Goal: Task Accomplishment & Management: Use online tool/utility

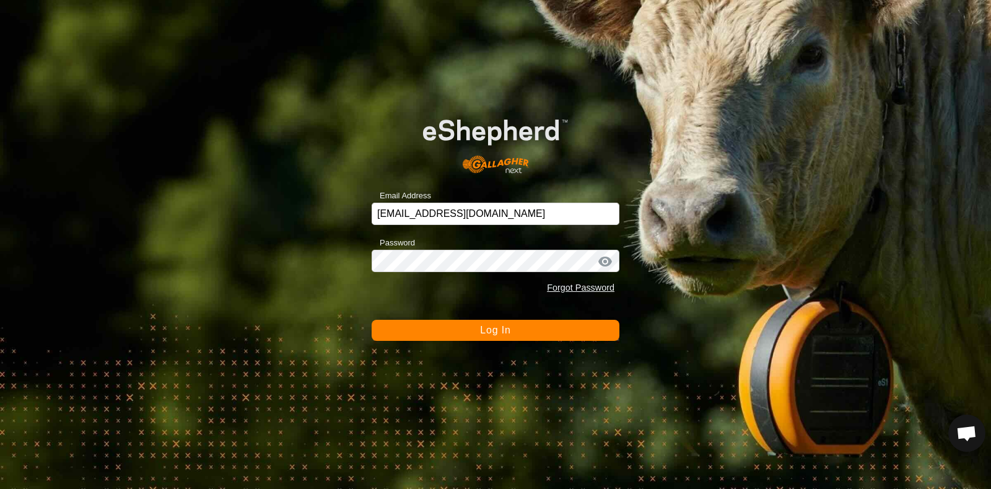
click at [604, 261] on div at bounding box center [605, 261] width 19 height 12
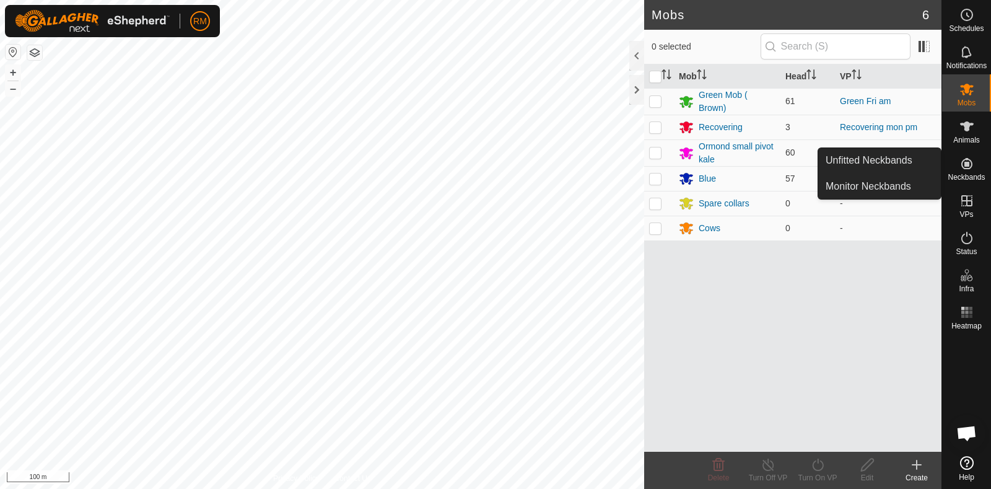
click at [966, 172] on es-neckbands-svg-icon at bounding box center [967, 164] width 22 height 20
click at [971, 157] on div "Neckbands" at bounding box center [966, 167] width 49 height 37
click at [958, 173] on span "Neckbands" at bounding box center [966, 176] width 37 height 7
click at [873, 158] on link "Unfitted Neckbands" at bounding box center [879, 160] width 123 height 25
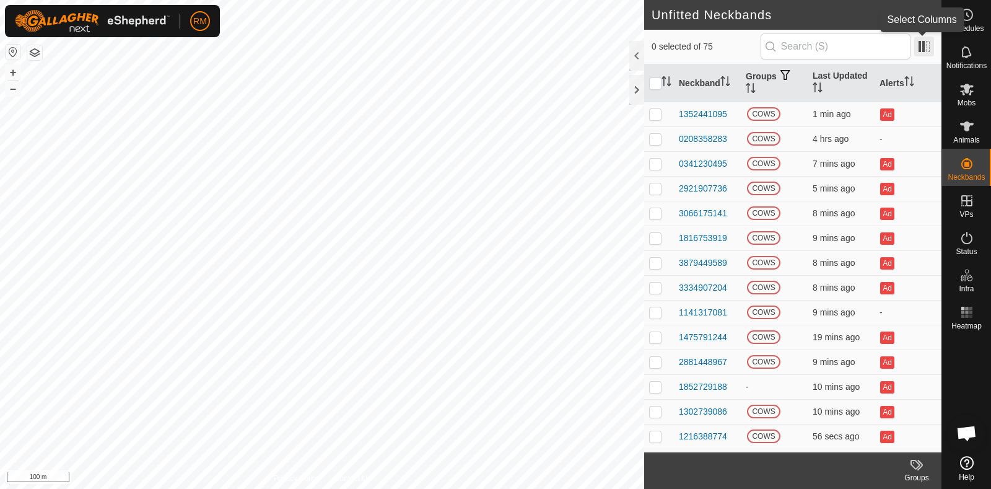
click at [922, 46] on span at bounding box center [924, 47] width 20 height 20
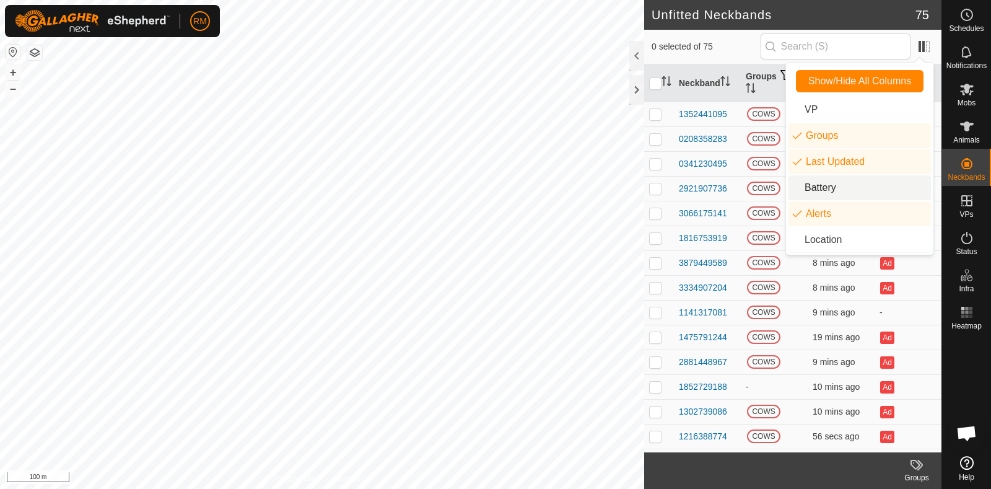
click at [833, 187] on li "Battery" at bounding box center [860, 187] width 142 height 25
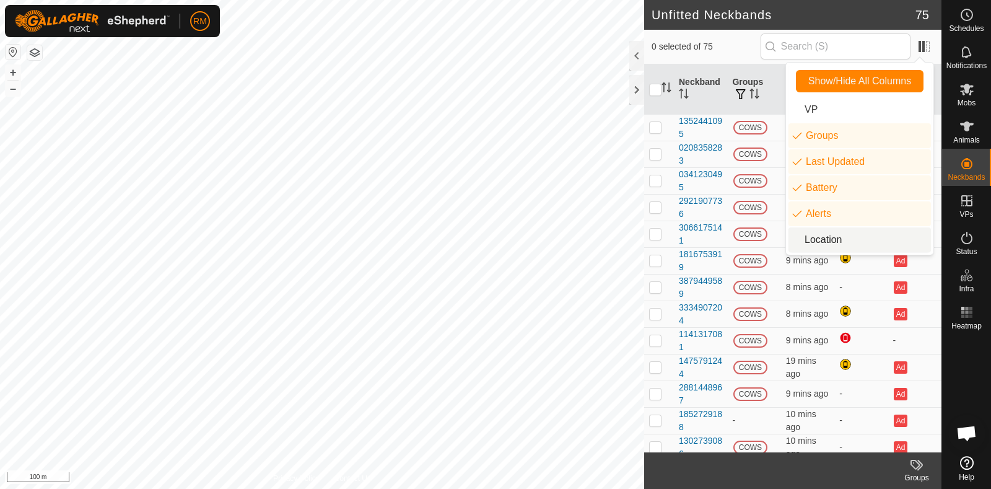
scroll to position [339, 0]
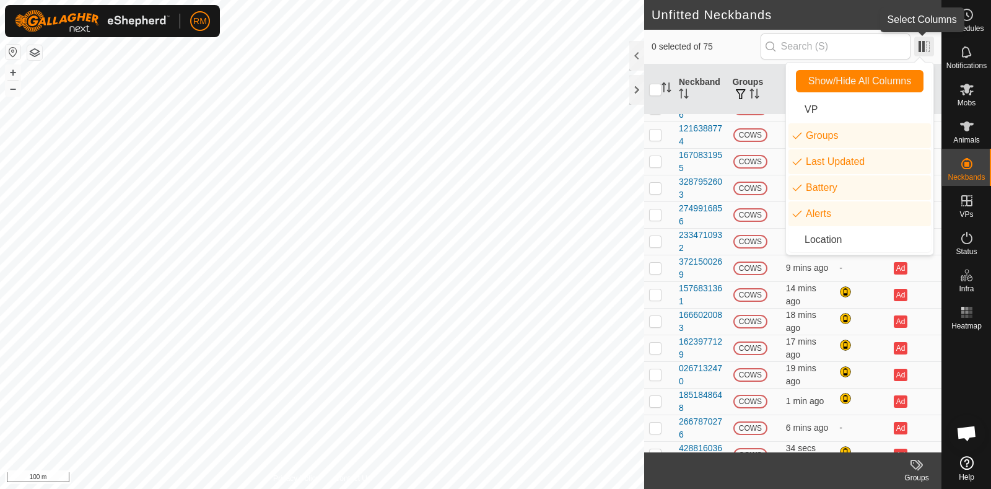
click at [920, 48] on span at bounding box center [924, 47] width 20 height 20
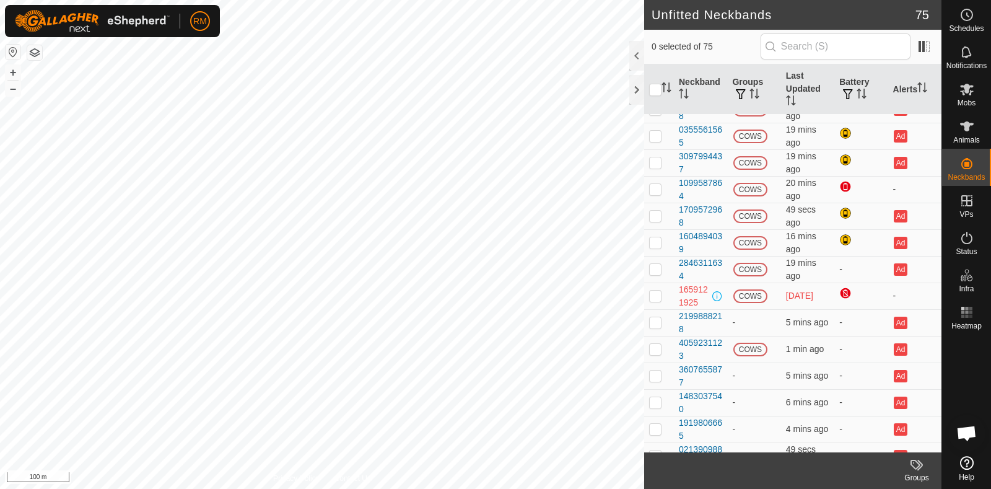
scroll to position [1651, 0]
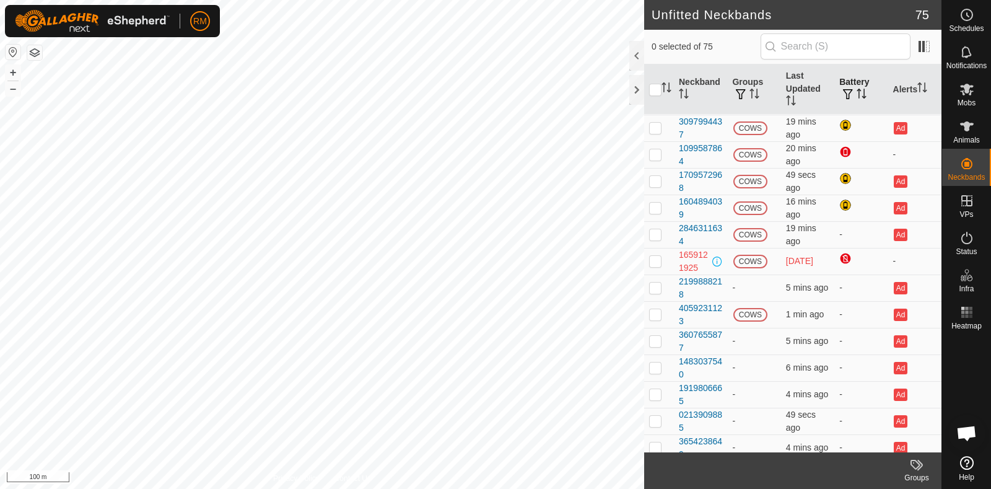
click at [843, 92] on span "button" at bounding box center [848, 94] width 10 height 10
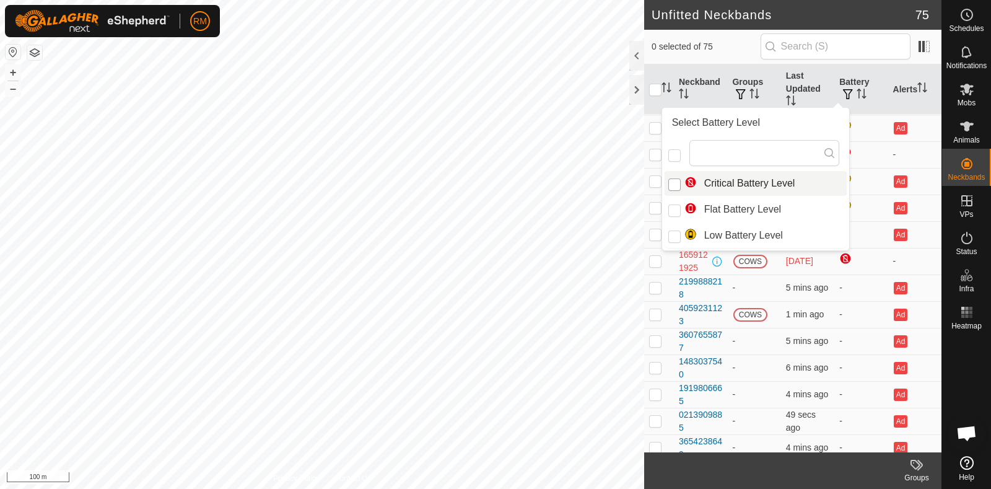
click at [675, 181] on input "Critical Battery Level" at bounding box center [674, 184] width 12 height 12
checkbox input "true"
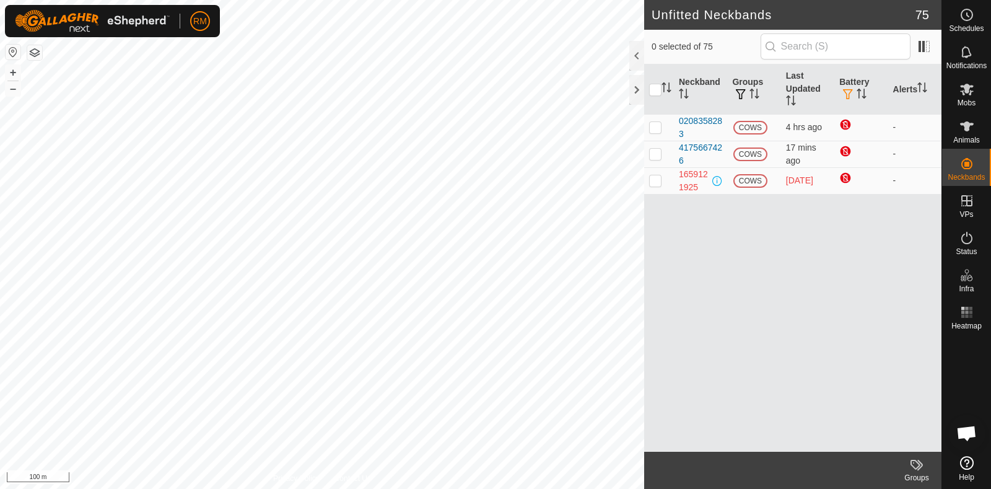
scroll to position [0, 0]
click at [846, 94] on span "button" at bounding box center [848, 94] width 10 height 10
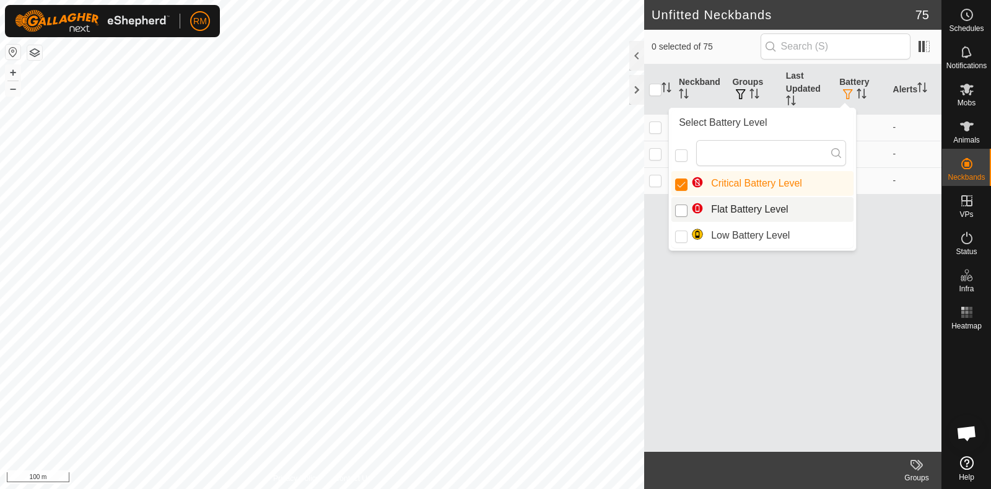
click at [684, 211] on input "Flat Battery Level" at bounding box center [681, 210] width 12 height 12
checkbox input "true"
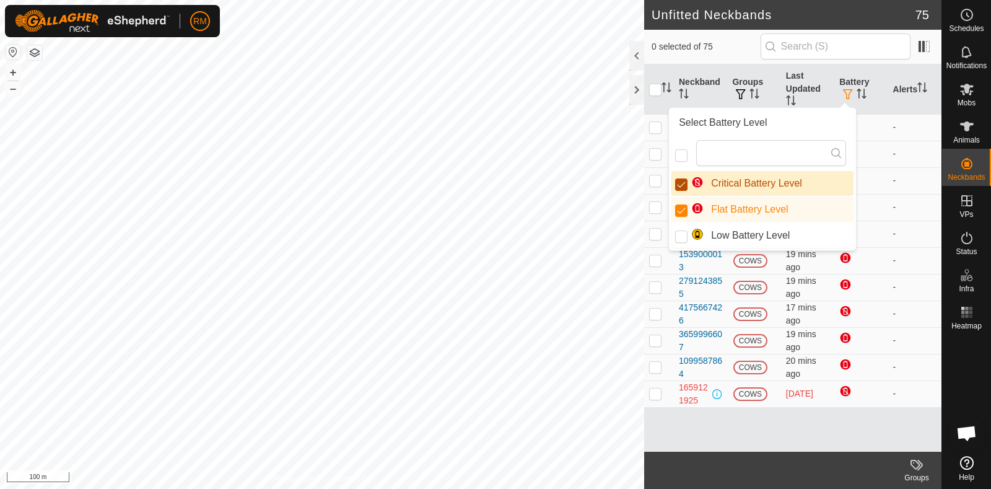
click at [683, 182] on input "Critical Battery Level" at bounding box center [681, 184] width 12 height 12
checkbox input "false"
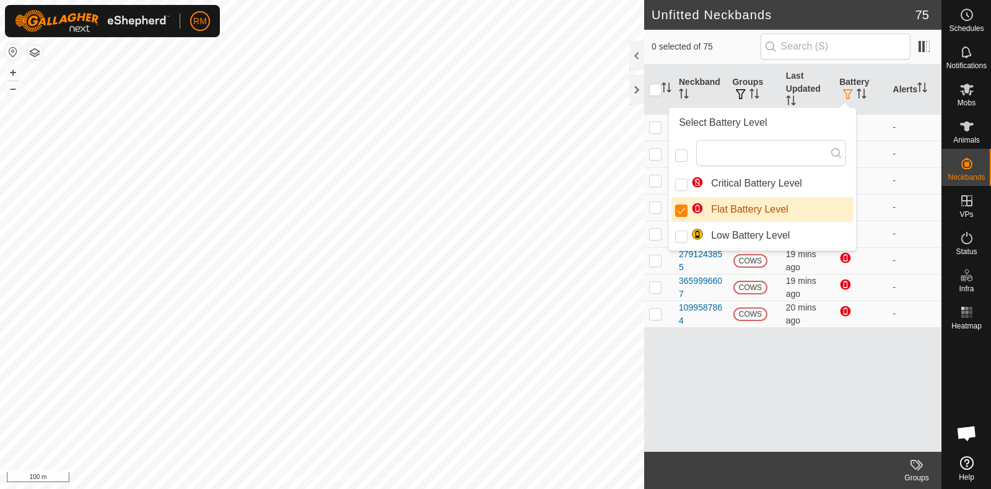
click at [818, 208] on li "Flat Battery Level" at bounding box center [762, 209] width 182 height 25
click at [820, 209] on li "Flat Battery Level" at bounding box center [762, 209] width 182 height 25
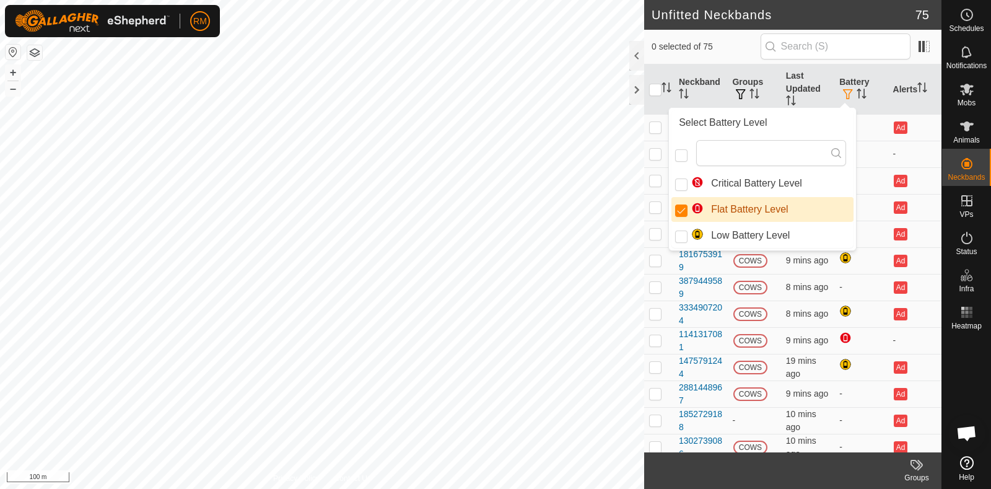
checkbox input "true"
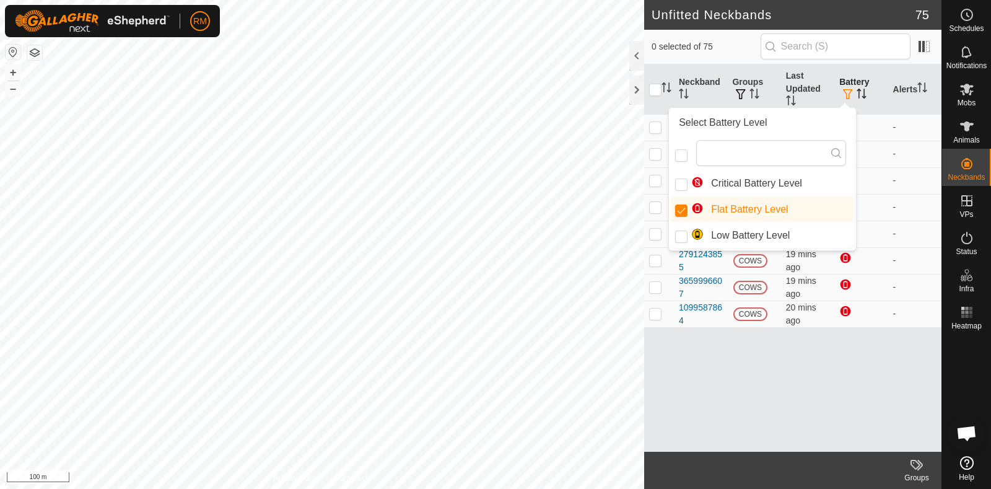
click at [881, 102] on th "Battery" at bounding box center [860, 89] width 53 height 50
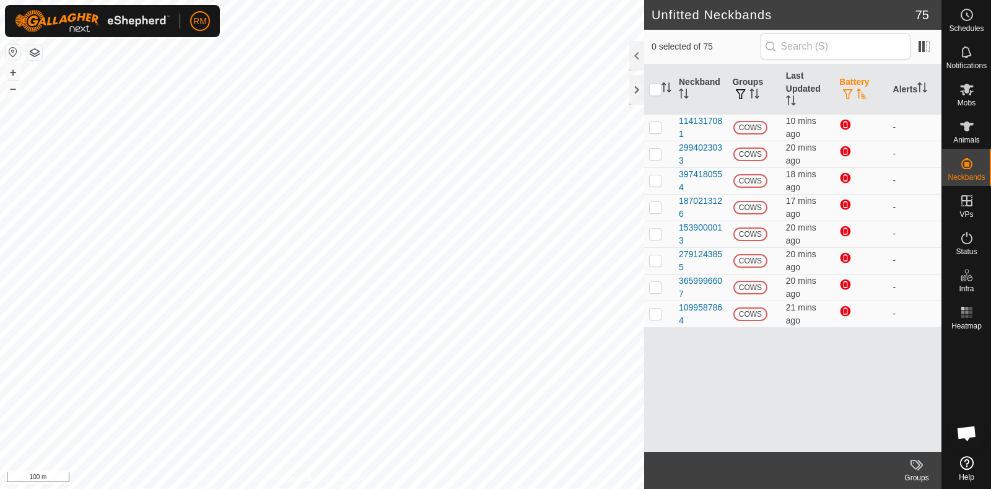
click at [845, 92] on span "button" at bounding box center [848, 94] width 10 height 10
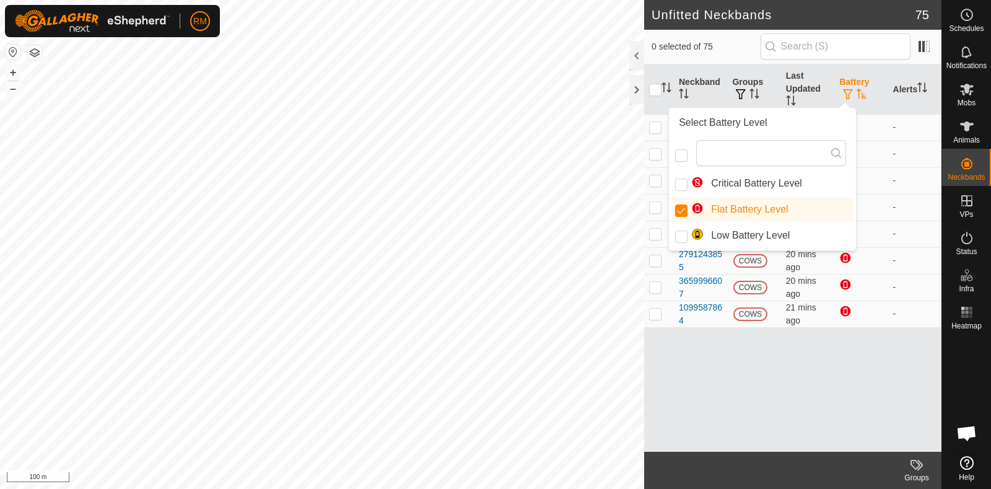
click at [857, 80] on th "Battery" at bounding box center [860, 89] width 53 height 50
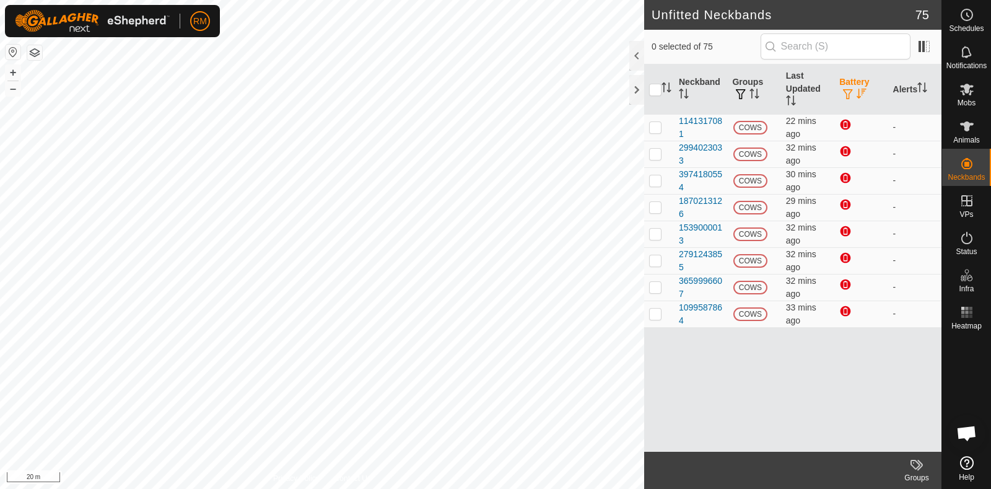
click at [396, 488] on html "RM Schedules Notifications Mobs Animals Neckbands VPs Status Infra Heatmap Help…" at bounding box center [495, 244] width 991 height 489
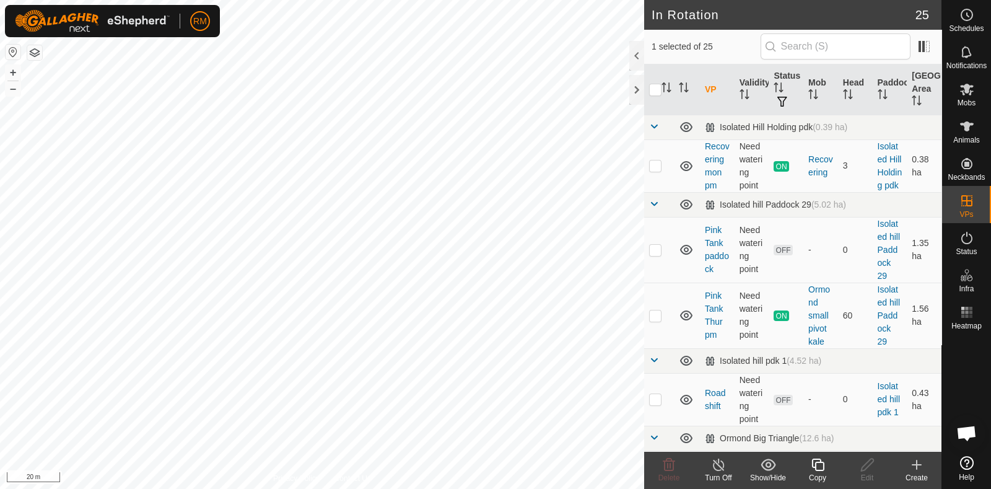
click at [816, 463] on icon at bounding box center [817, 464] width 12 height 12
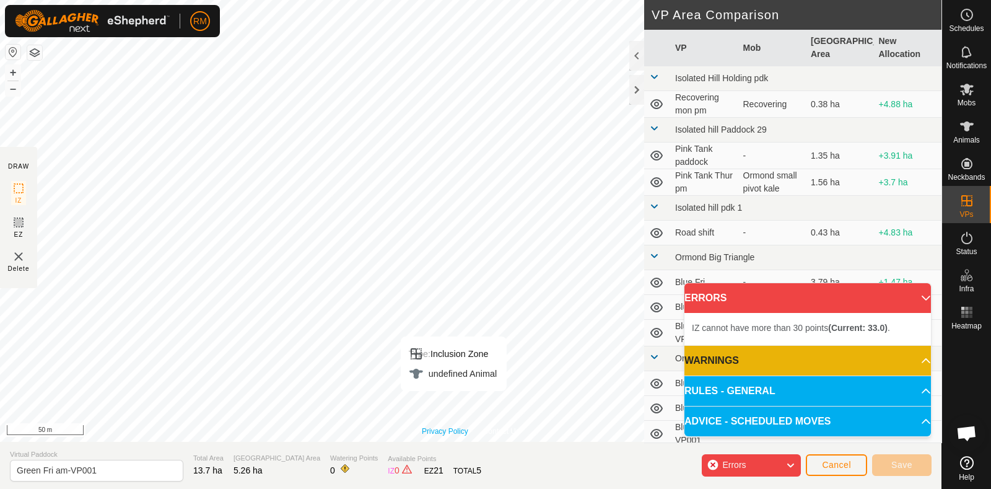
click at [465, 429] on div "Privacy Policy Contact Us Type: Inclusion Zone undefined Animal + – ⇧ i 50 m" at bounding box center [471, 221] width 942 height 442
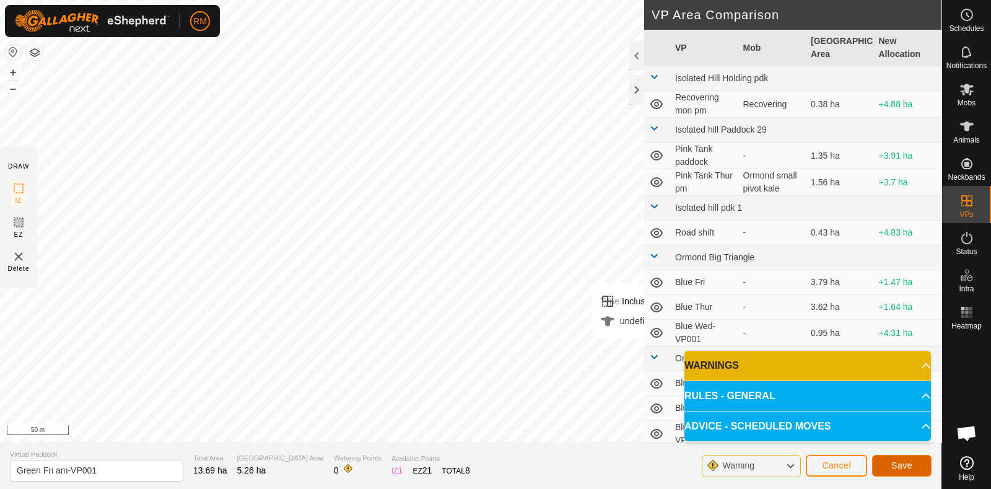
click at [911, 463] on span "Save" at bounding box center [901, 465] width 21 height 10
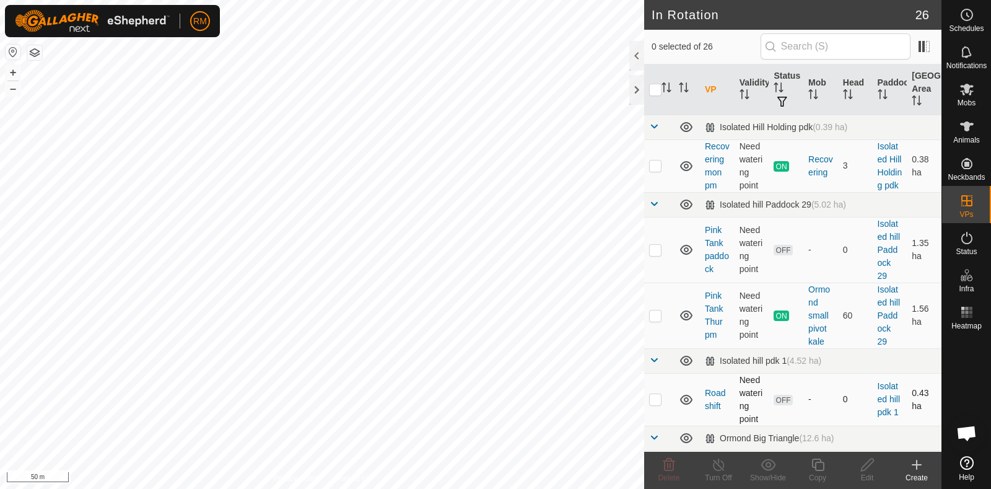
checkbox input "true"
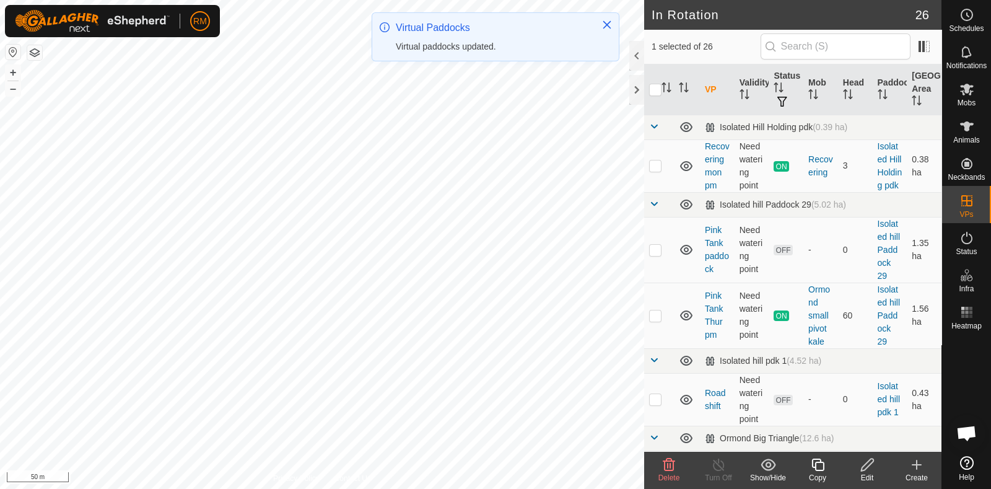
click at [867, 465] on icon at bounding box center [867, 464] width 15 height 15
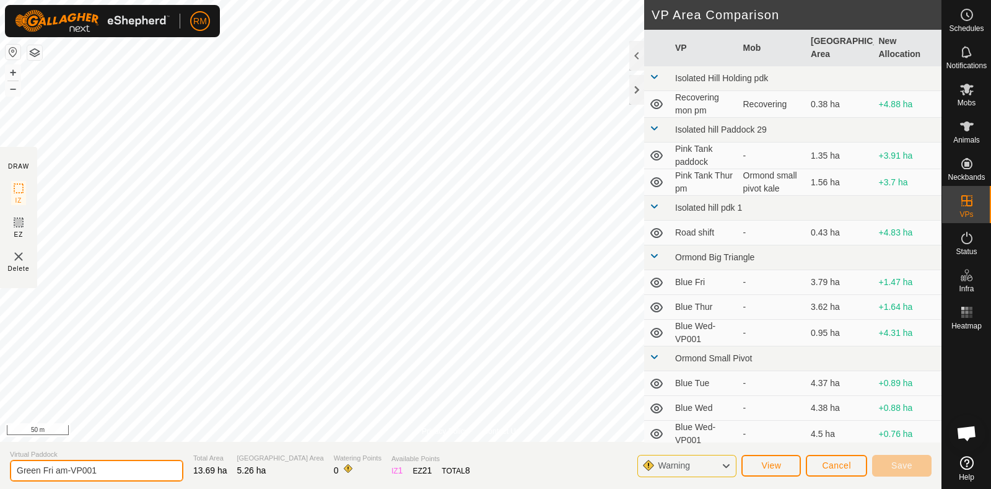
click at [116, 469] on input "Green Fri am-VP001" at bounding box center [96, 471] width 173 height 22
type input "Green Sat am"
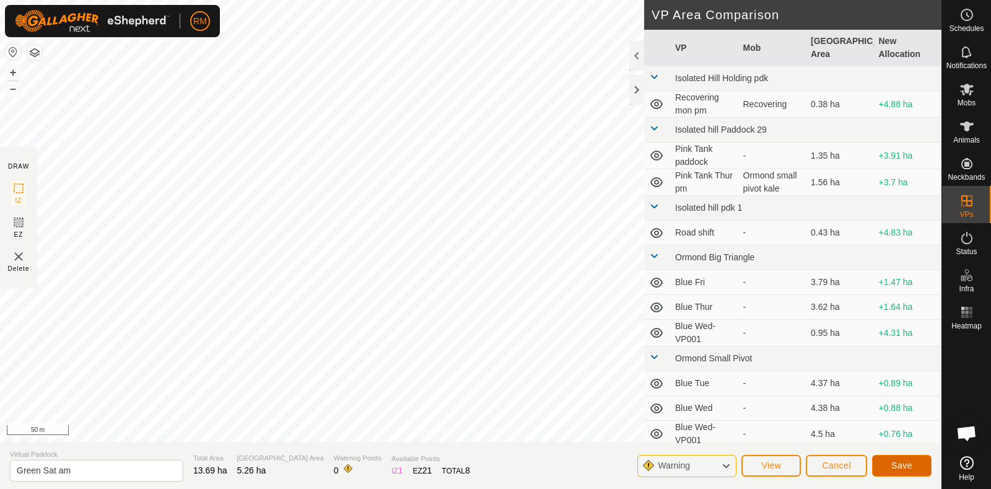
click at [914, 462] on button "Save" at bounding box center [901, 466] width 59 height 22
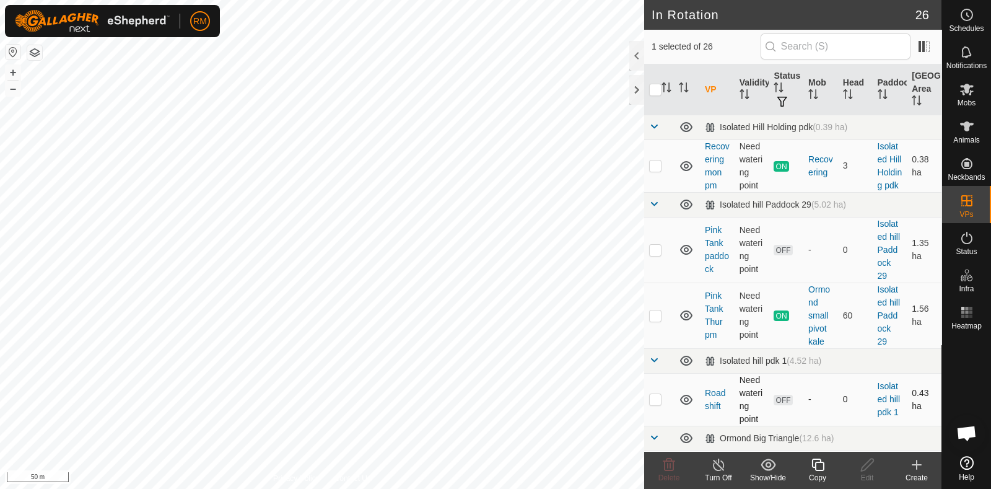
checkbox input "false"
checkbox input "true"
checkbox input "false"
click at [817, 465] on icon at bounding box center [817, 464] width 15 height 15
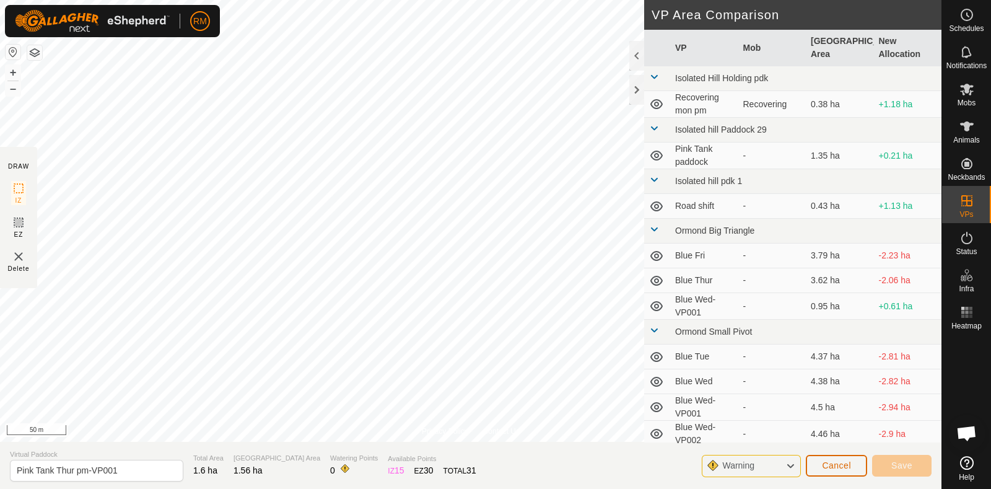
click at [844, 462] on span "Cancel" at bounding box center [836, 465] width 29 height 10
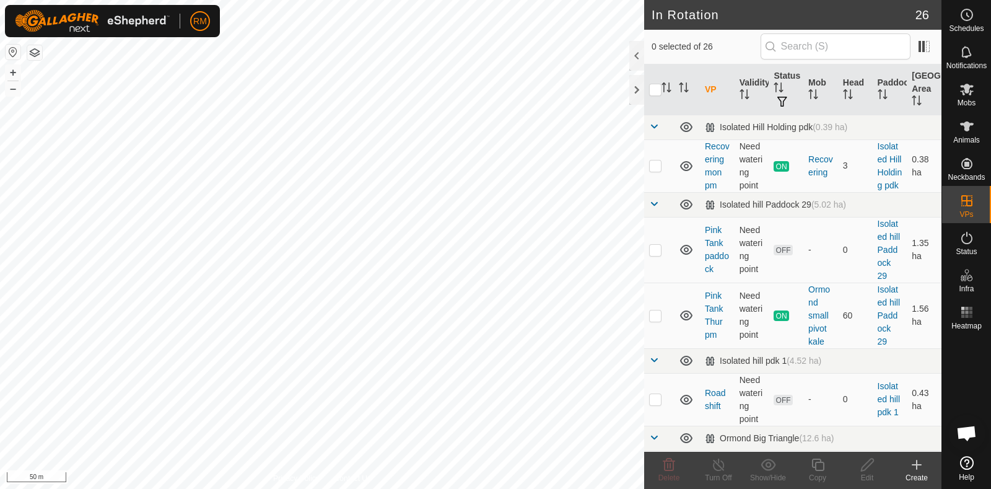
checkbox input "true"
click at [818, 468] on icon at bounding box center [817, 464] width 15 height 15
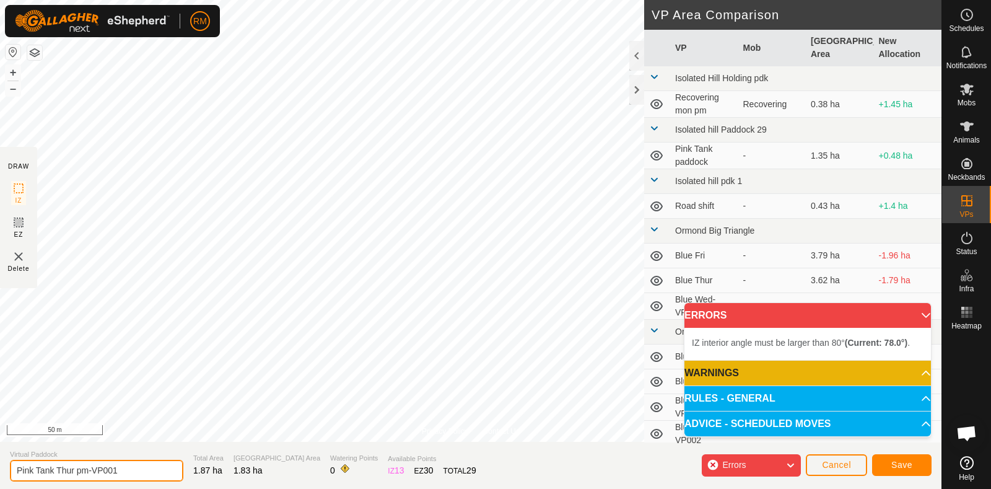
click at [130, 468] on input "Pink Tank Thur pm-VP001" at bounding box center [96, 471] width 173 height 22
type input "Pink Tank Sat am"
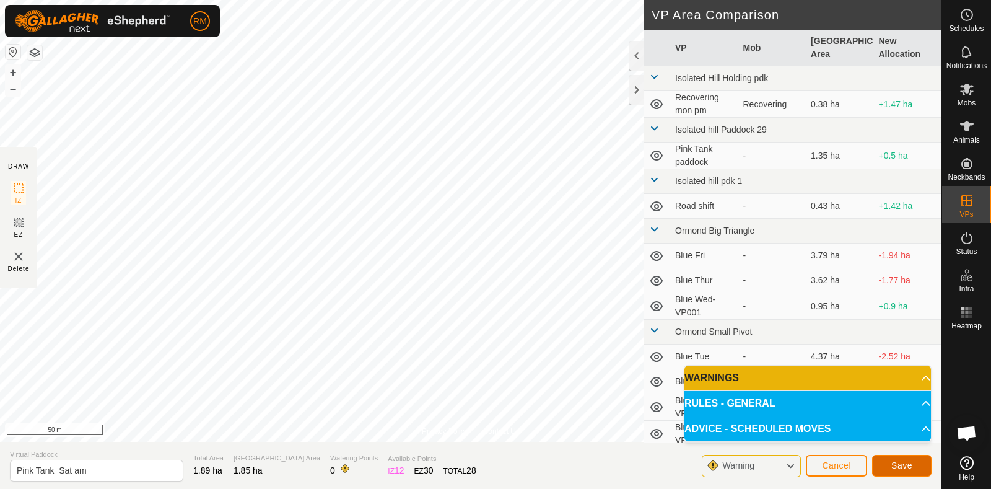
click at [904, 464] on span "Save" at bounding box center [901, 465] width 21 height 10
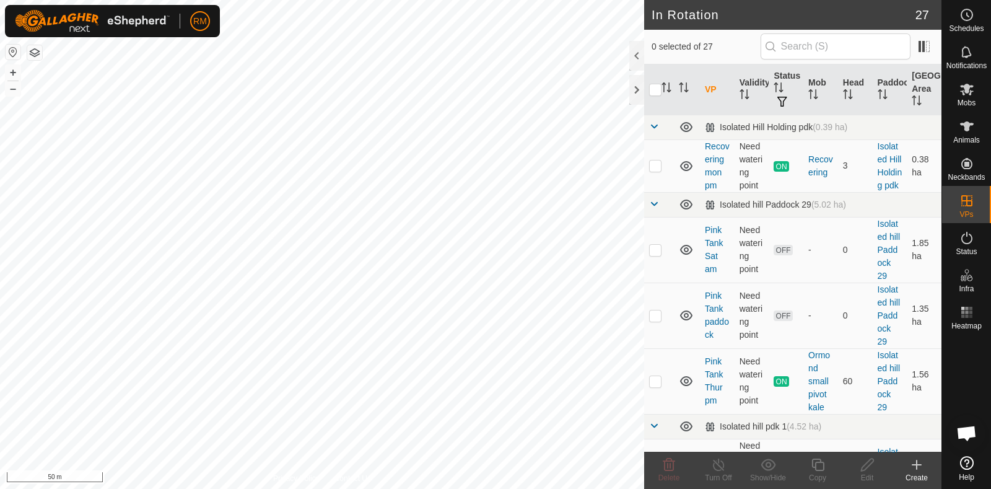
checkbox input "true"
checkbox input "false"
click at [667, 471] on icon at bounding box center [669, 464] width 15 height 15
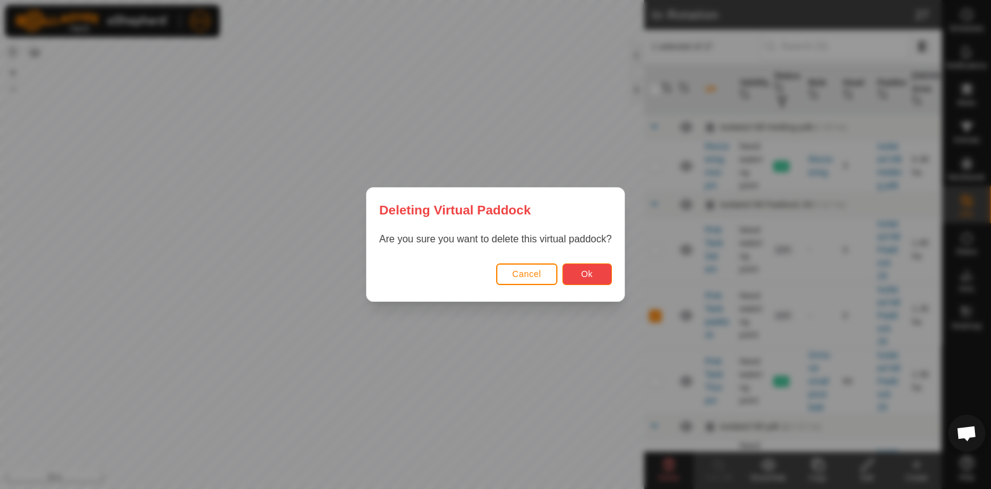
click at [608, 274] on button "Ok" at bounding box center [587, 274] width 50 height 22
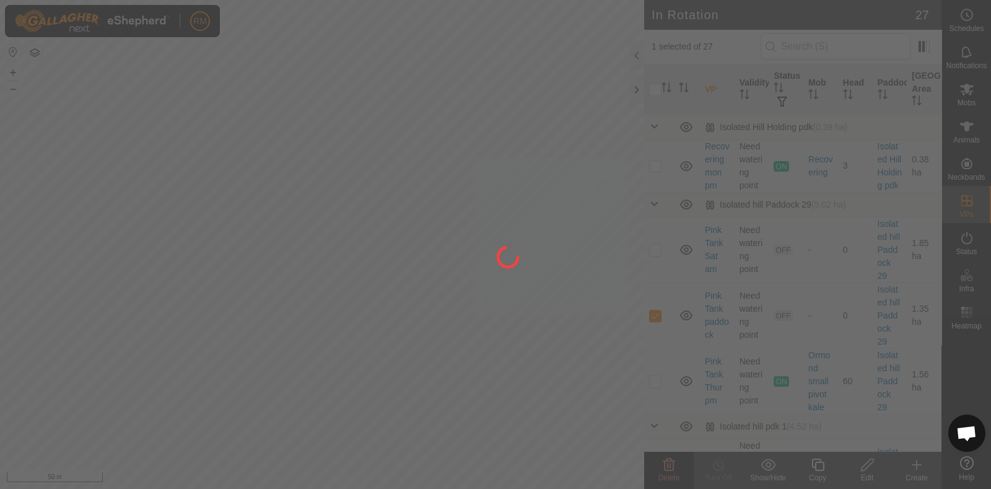
checkbox input "false"
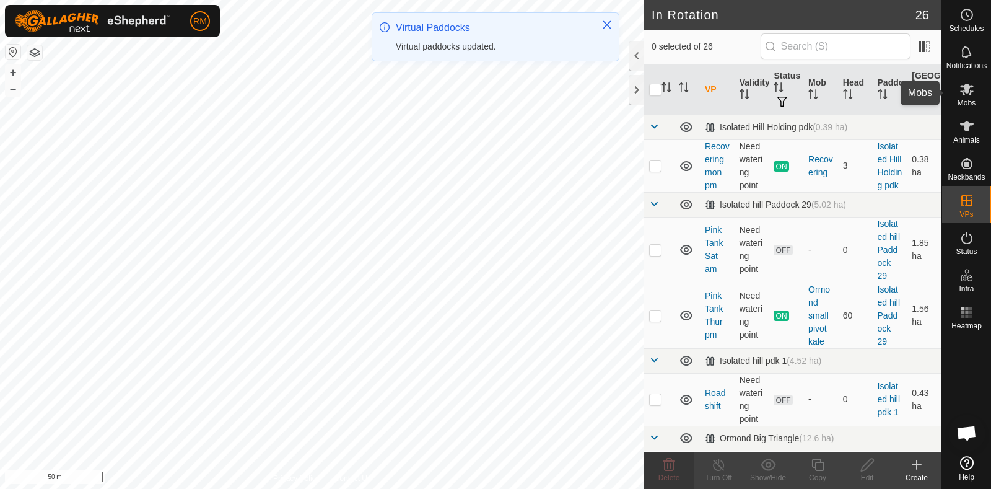
click at [969, 94] on icon at bounding box center [967, 89] width 15 height 15
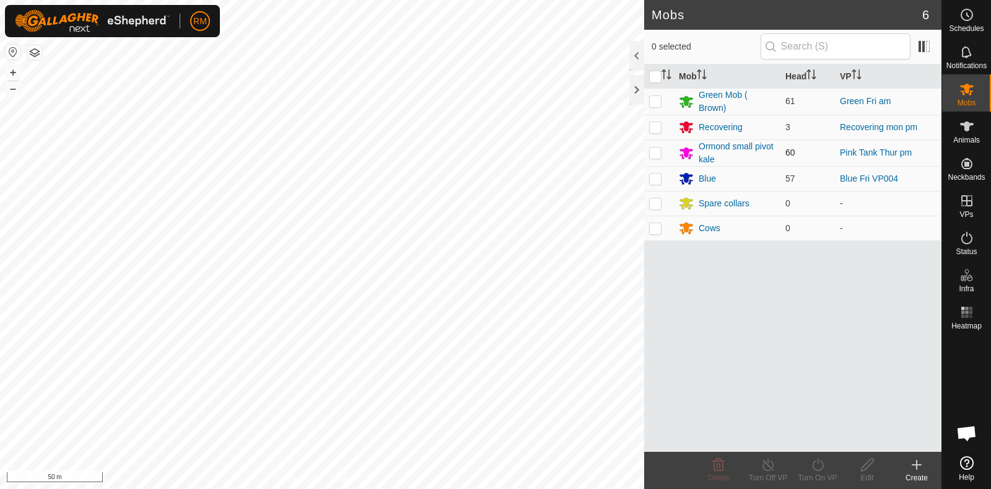
click at [658, 152] on p-checkbox at bounding box center [655, 152] width 12 height 10
checkbox input "true"
click at [818, 468] on icon at bounding box center [817, 464] width 15 height 15
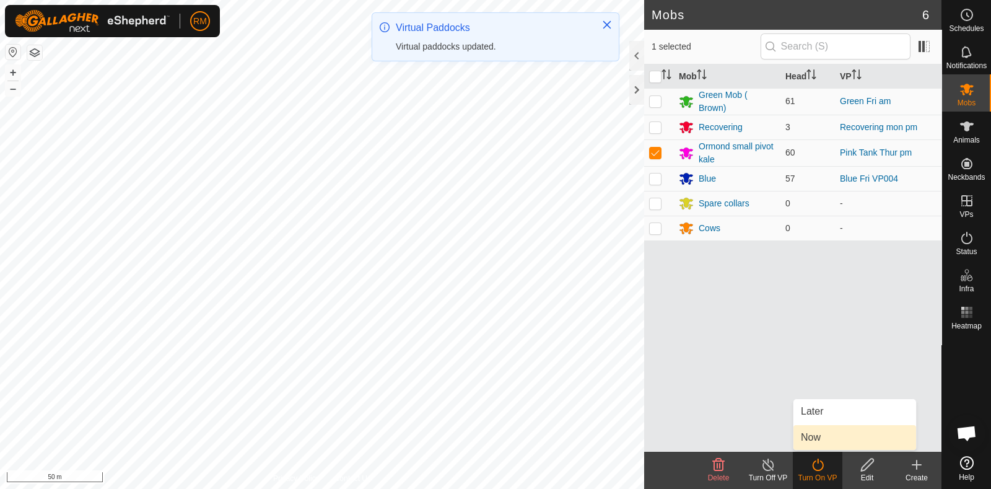
click at [813, 435] on link "Now" at bounding box center [855, 437] width 123 height 25
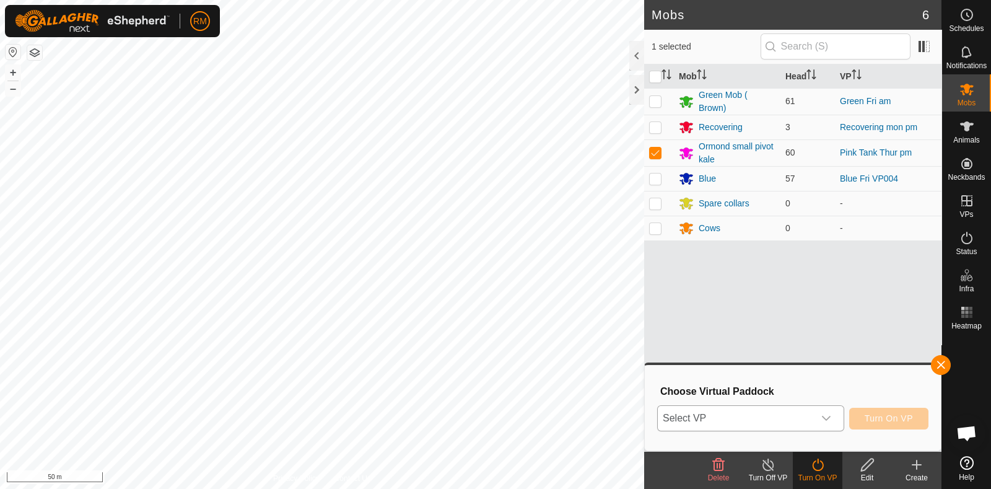
click at [830, 418] on icon "dropdown trigger" at bounding box center [826, 418] width 10 height 10
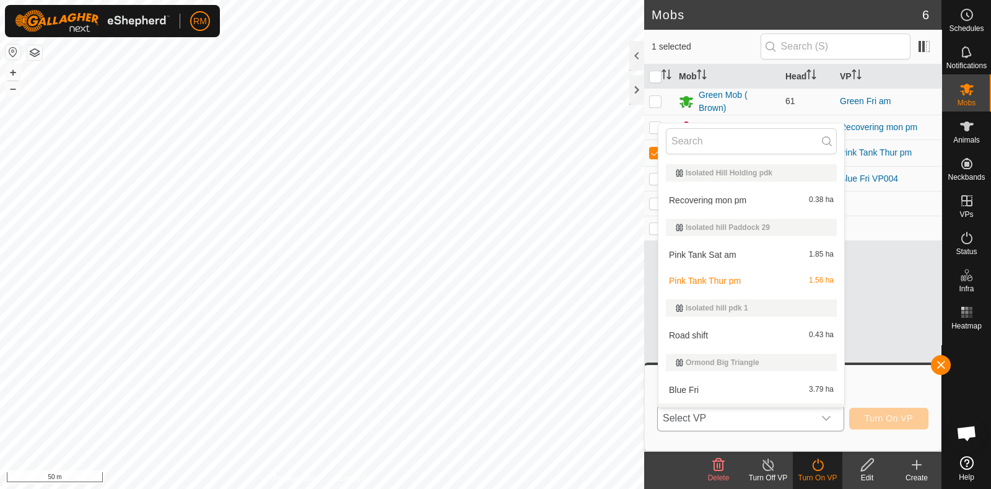
scroll to position [21, 0]
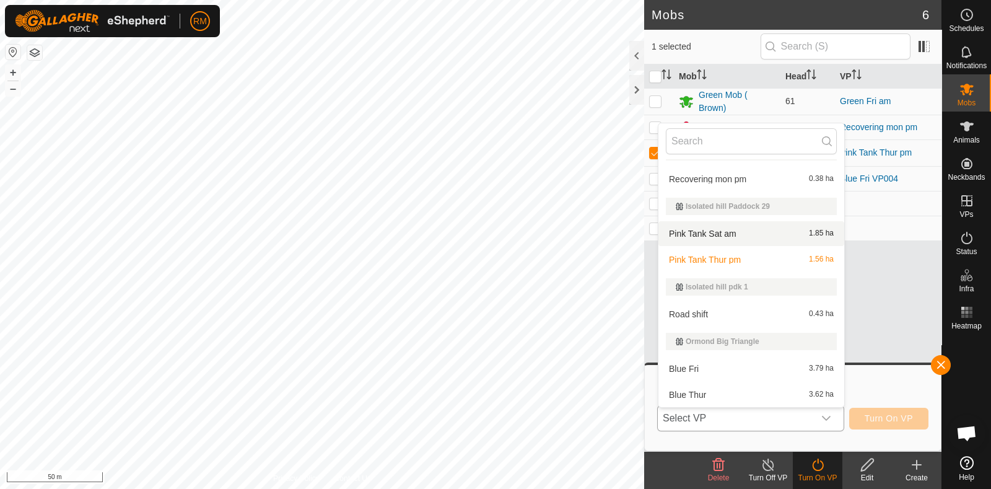
click at [748, 233] on li "Pink Tank Sat am 1.85 ha" at bounding box center [751, 233] width 186 height 25
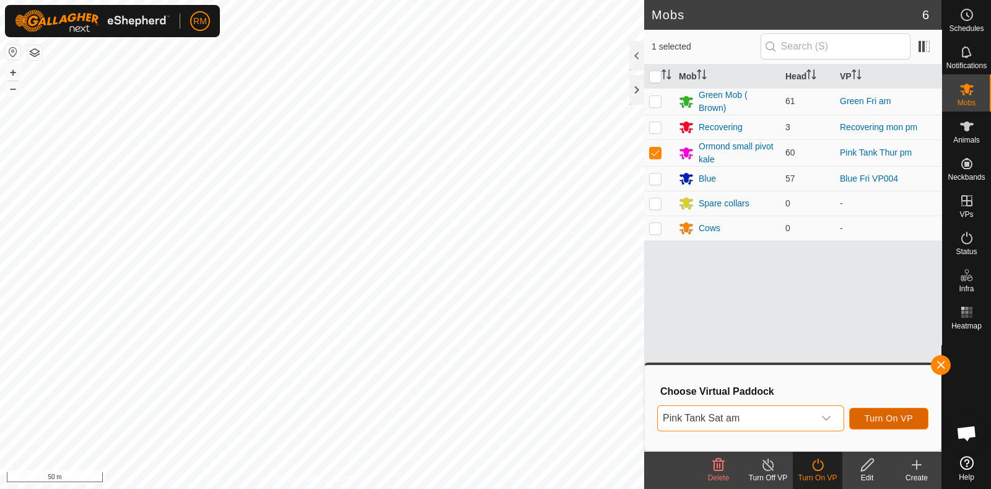
click at [884, 414] on span "Turn On VP" at bounding box center [889, 418] width 48 height 10
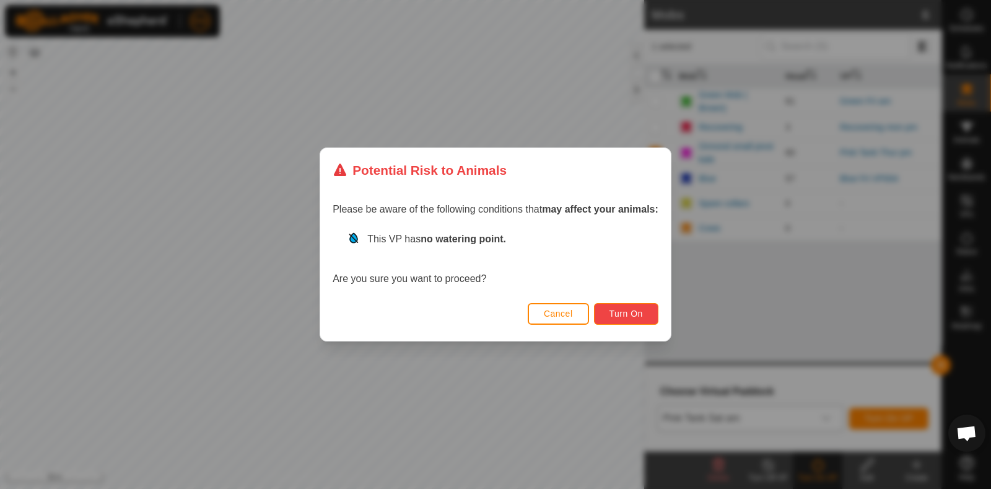
click at [628, 314] on span "Turn On" at bounding box center [626, 313] width 33 height 10
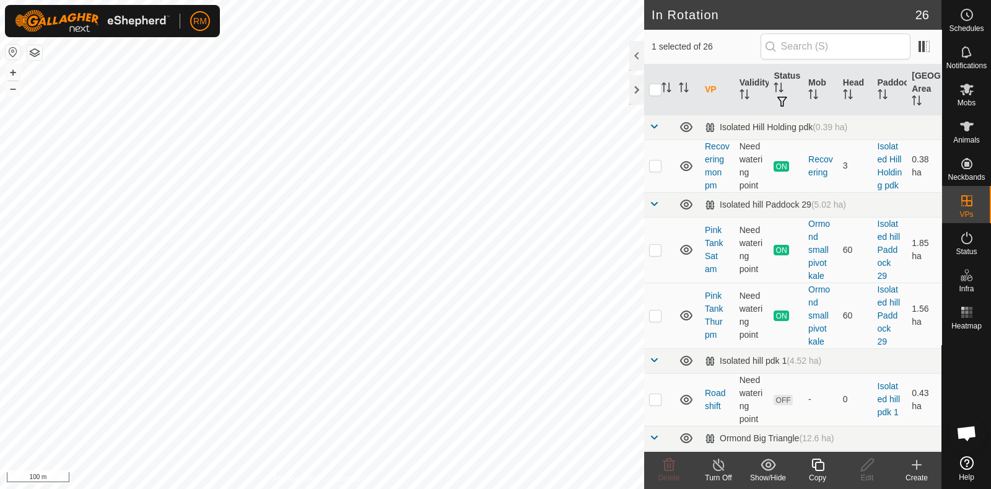
checkbox input "false"
click at [667, 469] on icon at bounding box center [669, 464] width 15 height 15
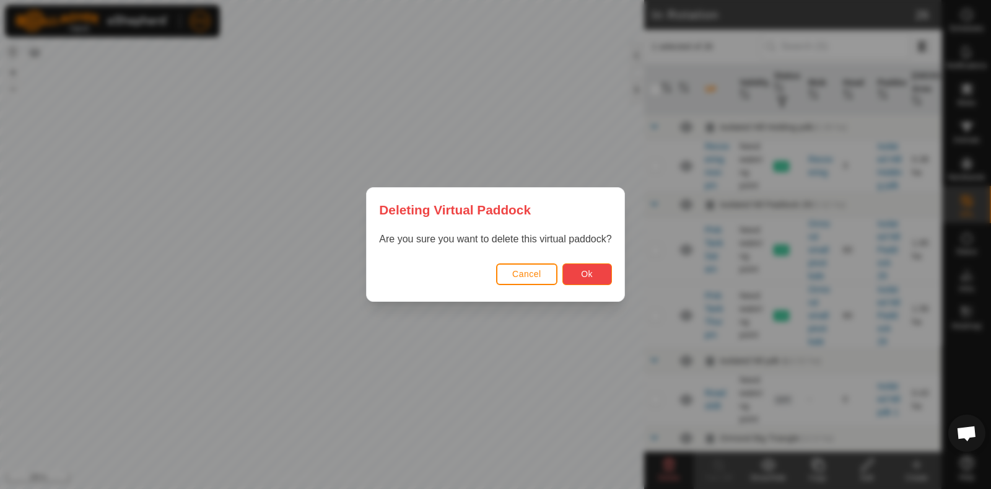
click at [598, 274] on button "Ok" at bounding box center [587, 274] width 50 height 22
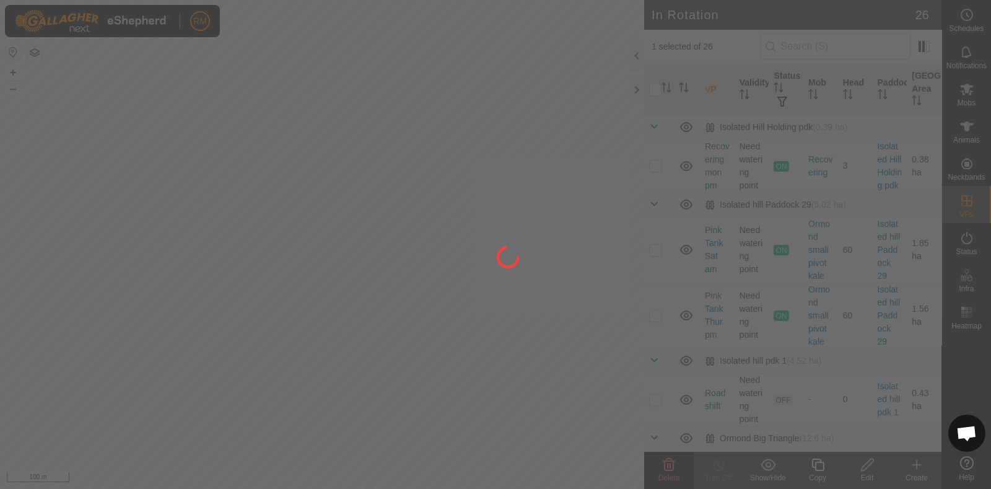
checkbox input "false"
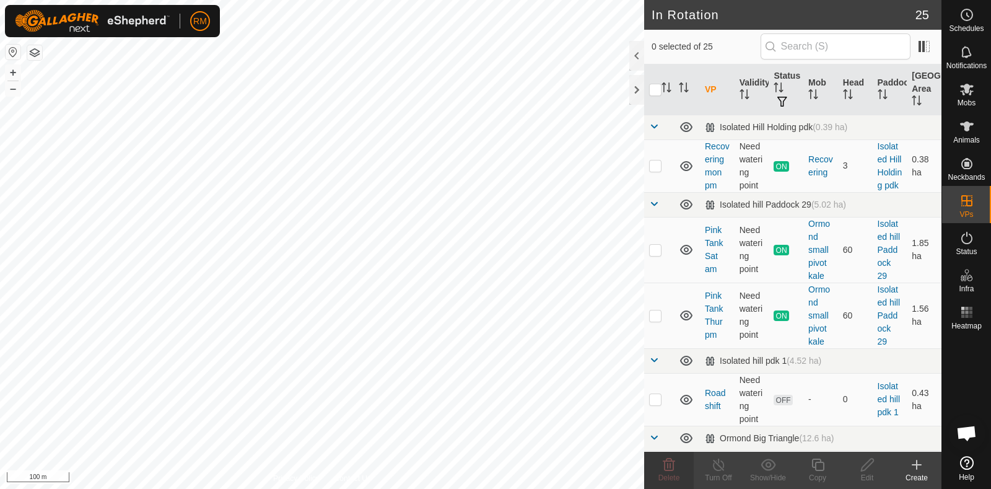
checkbox input "true"
